Goal: Transaction & Acquisition: Book appointment/travel/reservation

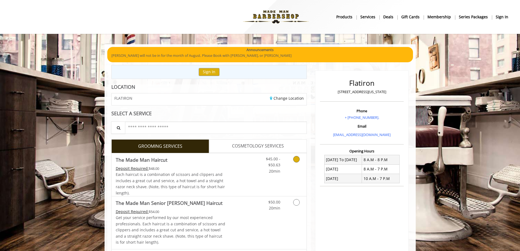
click at [175, 166] on div "Deposit Required: $48.00" at bounding box center [171, 168] width 110 height 6
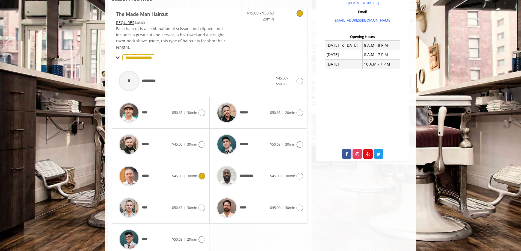
scroll to position [165, 0]
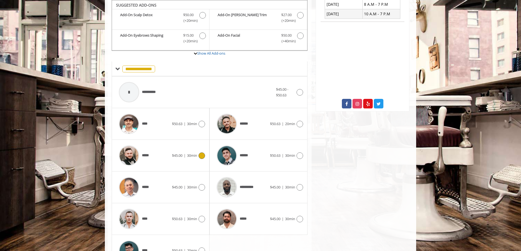
click at [153, 155] on div "*****" at bounding box center [144, 156] width 56 height 26
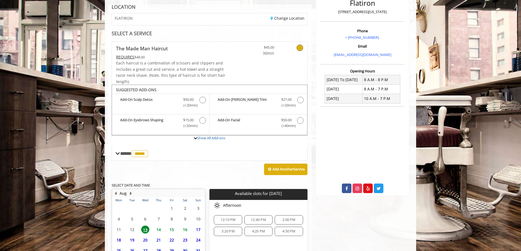
scroll to position [130, 0]
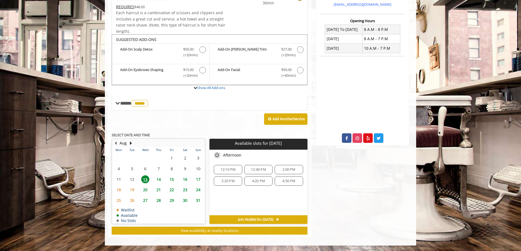
click at [299, 182] on span "4:50 PM" at bounding box center [288, 181] width 23 height 4
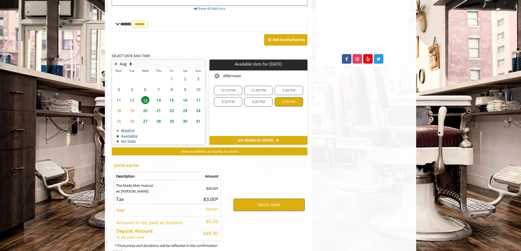
scroll to position [229, 0]
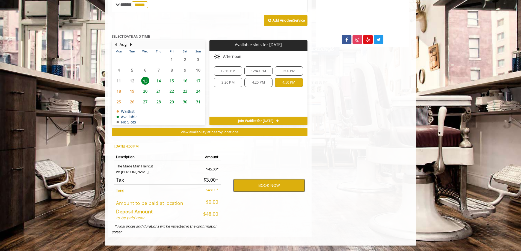
click at [282, 185] on button "BOOK NOW" at bounding box center [268, 185] width 71 height 13
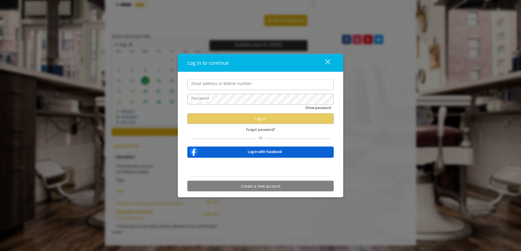
click at [261, 87] on input "Email address or Mobile number" at bounding box center [260, 84] width 146 height 11
type input "**********"
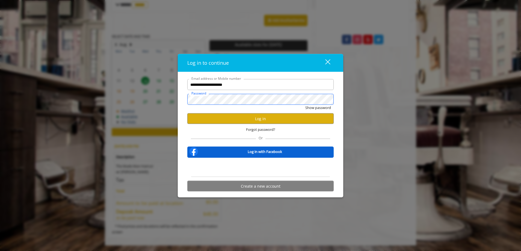
click at [305, 105] on button "Show password" at bounding box center [318, 108] width 26 height 6
click at [264, 117] on button "Log in" at bounding box center [260, 118] width 146 height 11
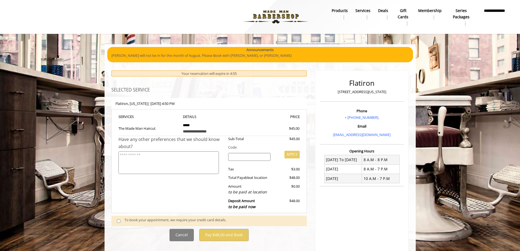
scroll to position [27, 0]
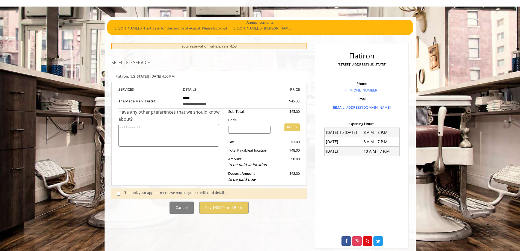
click at [169, 192] on div "To book your appointment, we require your credit card details." at bounding box center [213, 193] width 177 height 7
drag, startPoint x: 137, startPoint y: 194, endPoint x: 130, endPoint y: 201, distance: 10.3
click at [137, 194] on div "To book your appointment, we require your credit card details." at bounding box center [213, 193] width 177 height 7
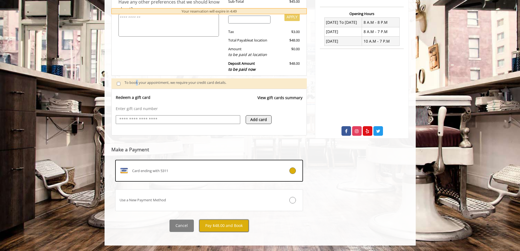
click at [239, 226] on button "Pay $48.00 and Book" at bounding box center [223, 226] width 49 height 12
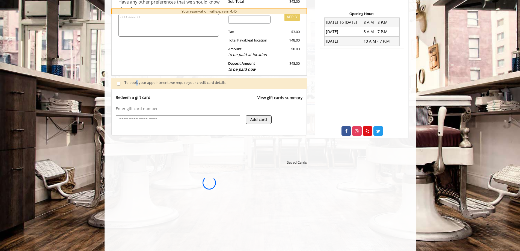
scroll to position [0, 0]
